Goal: Task Accomplishment & Management: Use online tool/utility

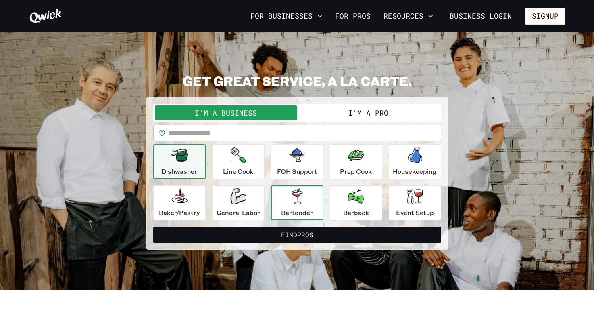
click at [285, 199] on div "Bartender" at bounding box center [297, 202] width 32 height 29
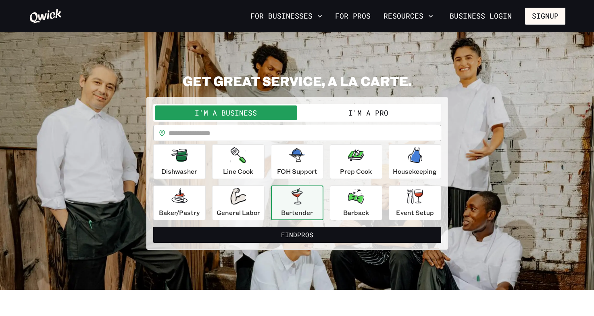
click at [338, 115] on button "I'm a Pro" at bounding box center [368, 112] width 142 height 15
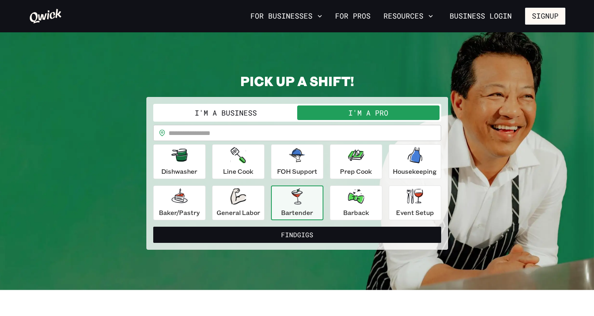
click at [268, 110] on button "I'm a Business" at bounding box center [226, 112] width 142 height 15
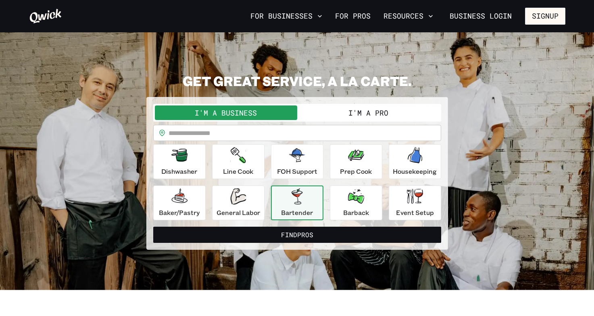
click at [386, 117] on button "I'm a Pro" at bounding box center [368, 112] width 142 height 15
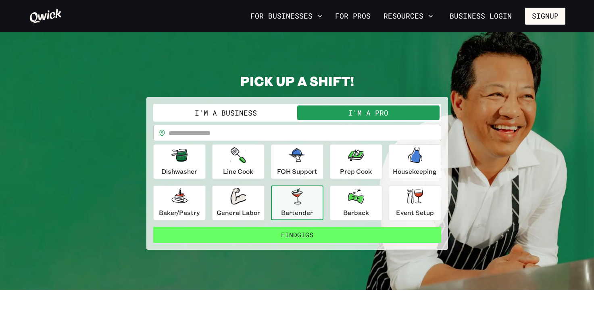
click at [356, 232] on button "Find Gigs" at bounding box center [297, 234] width 288 height 16
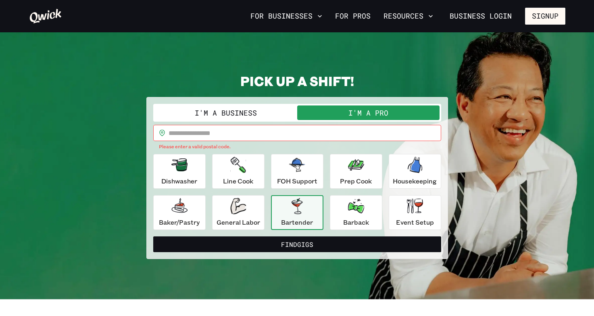
click at [279, 126] on input "text" at bounding box center [305, 133] width 273 height 16
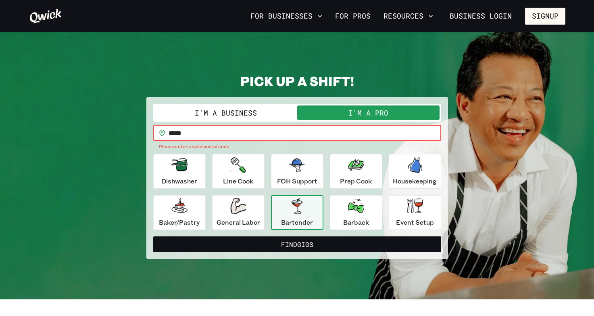
type input "*****"
click at [297, 236] on button "Find Gigs" at bounding box center [297, 244] width 288 height 16
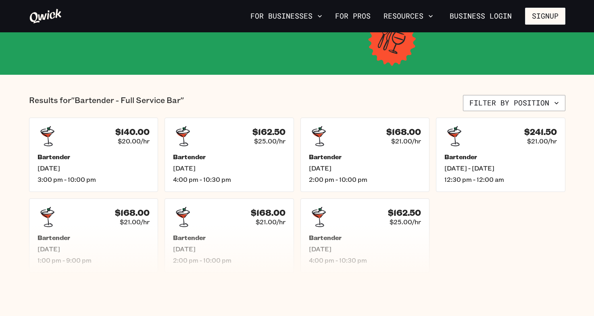
scroll to position [156, 0]
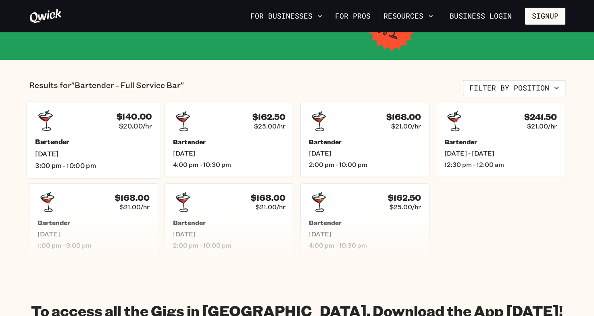
click at [125, 170] on div "$140.00 $20.00/hr Bartender [DATE] 3:00 pm - 10:00 pm" at bounding box center [93, 139] width 134 height 77
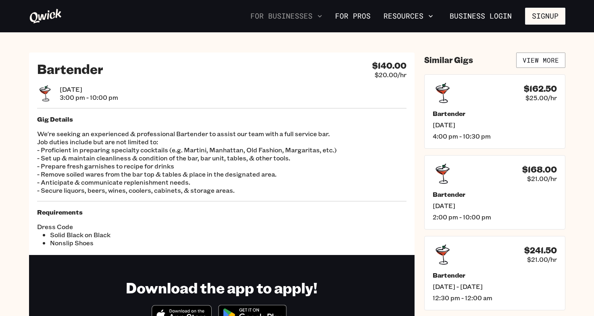
click at [301, 16] on button "For Businesses" at bounding box center [286, 16] width 78 height 14
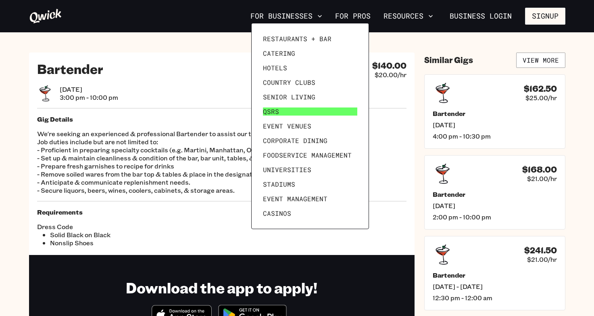
click at [276, 113] on span "QSRs" at bounding box center [271, 111] width 16 height 8
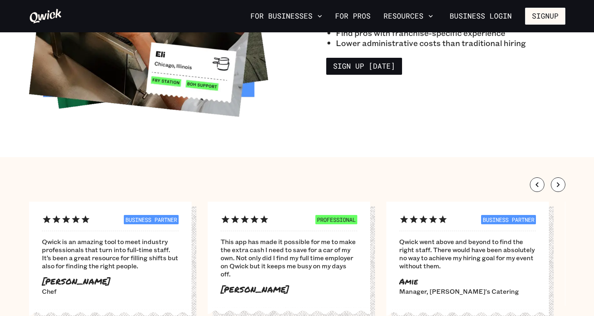
scroll to position [812, 0]
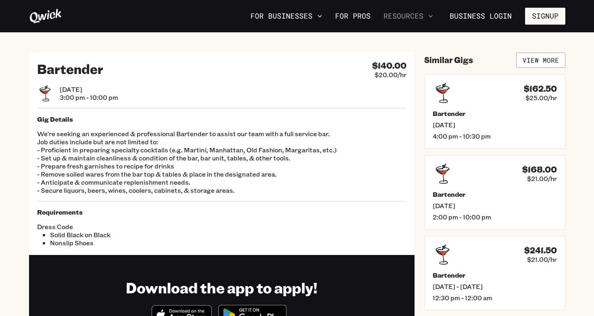
click at [400, 20] on button "Resources" at bounding box center [409, 16] width 56 height 14
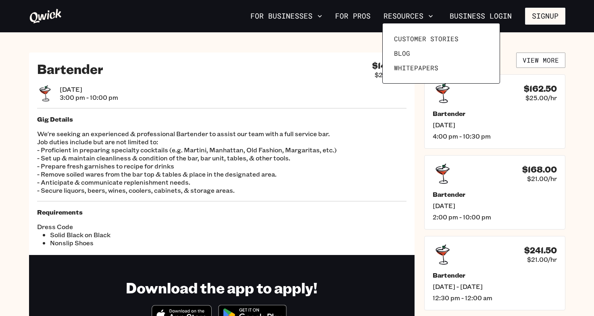
click at [246, 58] on div at bounding box center [297, 158] width 594 height 316
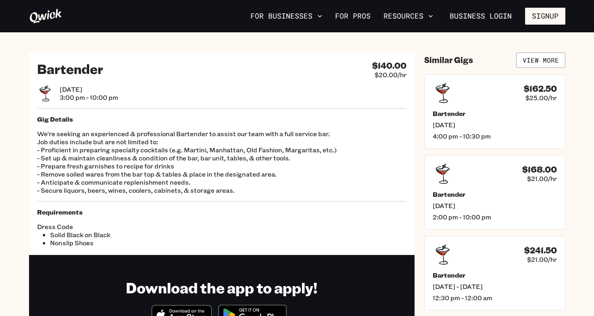
click at [29, 21] on icon at bounding box center [45, 16] width 33 height 16
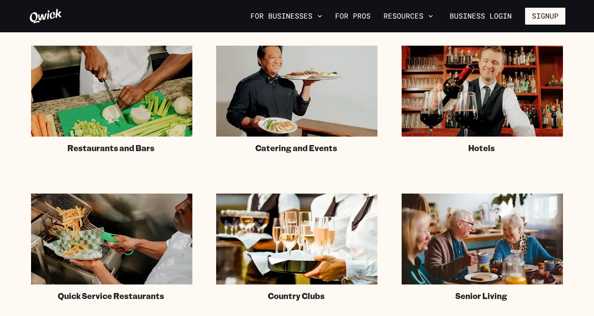
scroll to position [505, 0]
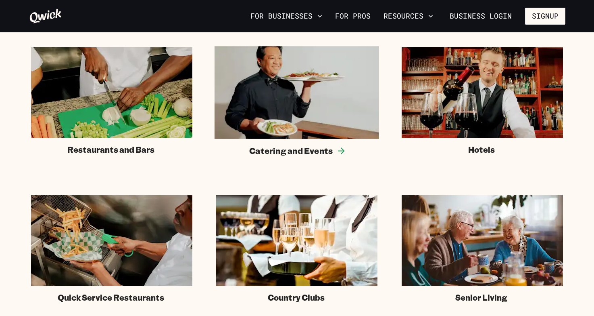
click at [255, 103] on img at bounding box center [297, 92] width 165 height 93
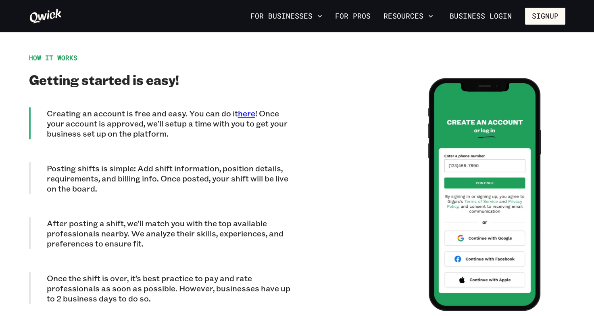
scroll to position [1980, 0]
